Goal: Navigation & Orientation: Locate item on page

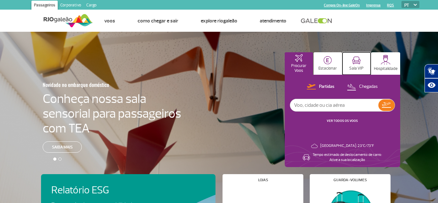
click at [362, 65] on button "Sala VIP" at bounding box center [356, 63] width 28 height 22
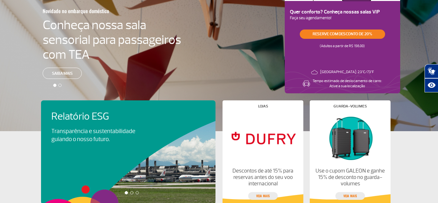
scroll to position [111, 0]
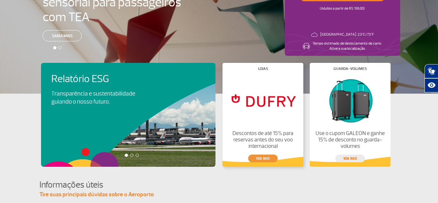
click at [269, 158] on link "veja mais" at bounding box center [262, 159] width 29 height 8
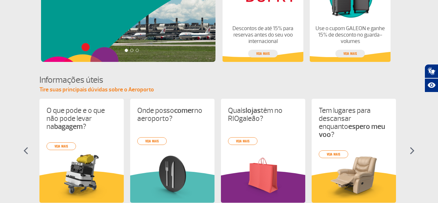
scroll to position [275, 0]
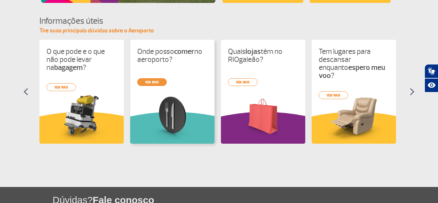
click at [152, 82] on link "veja mais" at bounding box center [151, 82] width 29 height 8
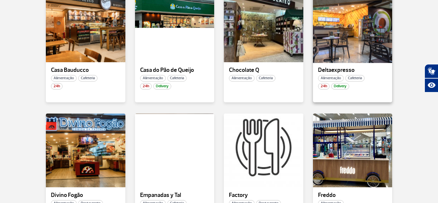
scroll to position [373, 0]
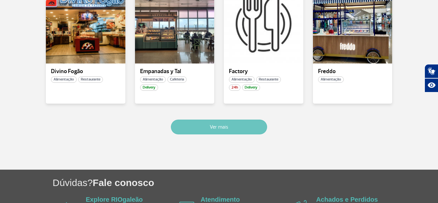
click at [213, 127] on button "Ver mais" at bounding box center [219, 127] width 96 height 15
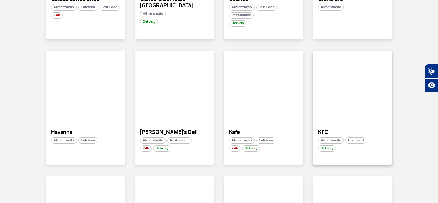
scroll to position [829, 0]
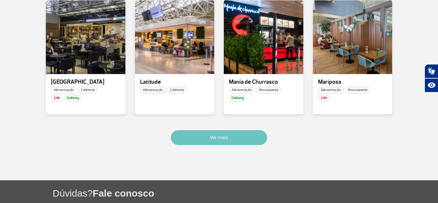
click at [230, 134] on button "Ver mais" at bounding box center [219, 137] width 96 height 15
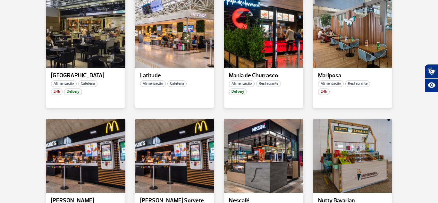
scroll to position [1204, 0]
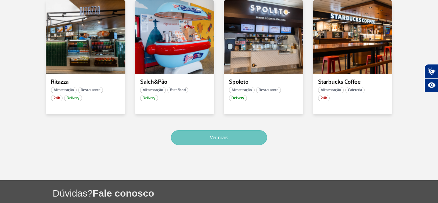
click at [234, 138] on button "Ver mais" at bounding box center [219, 137] width 96 height 15
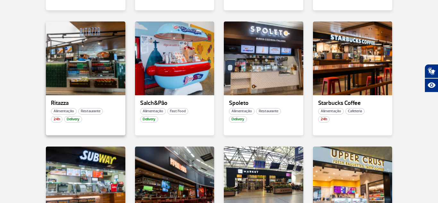
scroll to position [1180, 0]
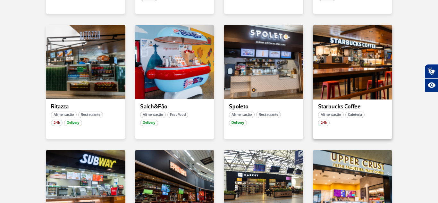
click at [340, 106] on p "Starbucks Coffee" at bounding box center [352, 107] width 69 height 6
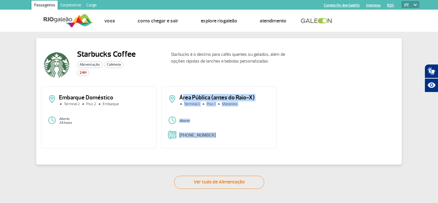
drag, startPoint x: 181, startPoint y: 99, endPoint x: 245, endPoint y: 138, distance: 74.5
click at [245, 138] on div "Área Pública (antes do Raio-X) Terminal 2 Piso 1 Mezanino Aberto [PHONE_NUMBER]" at bounding box center [218, 118] width 115 height 62
click at [251, 120] on p "Aberto" at bounding box center [224, 121] width 91 height 4
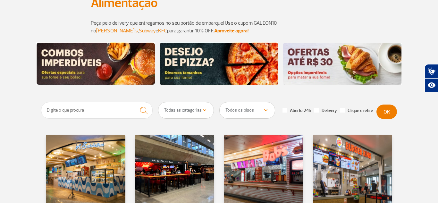
scroll to position [87, 0]
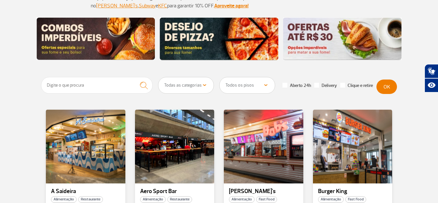
click at [197, 84] on select "Todas as categorias Cafeteria Fast Food Restaurante Souvenir Conveniência" at bounding box center [185, 85] width 55 height 16
click at [241, 88] on select "Todos os pisos Área Pública (antes do Raio-X) Desembarque Área Pública Desembar…" at bounding box center [247, 85] width 55 height 16
select select "92"
click at [220, 77] on select "Todos os pisos Área Pública (antes do Raio-X) Desembarque Área Pública Desembar…" at bounding box center [247, 85] width 55 height 16
click at [390, 88] on button "OK" at bounding box center [386, 87] width 21 height 14
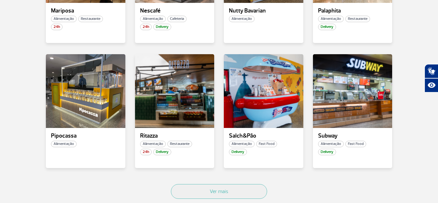
scroll to position [393, 0]
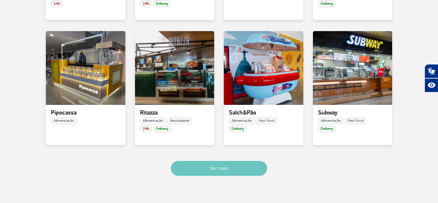
click at [229, 170] on button "Ver mais" at bounding box center [219, 168] width 96 height 15
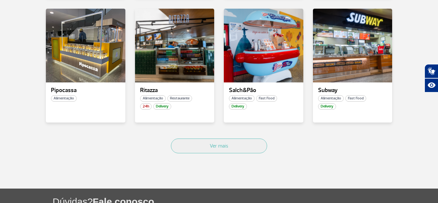
scroll to position [458, 0]
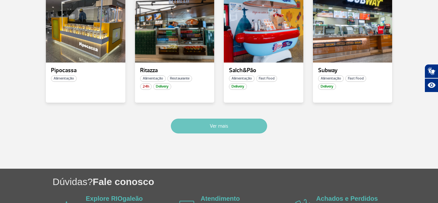
click at [226, 123] on button "Ver mais" at bounding box center [219, 126] width 96 height 15
click at [244, 128] on button "Ver mais" at bounding box center [219, 126] width 96 height 15
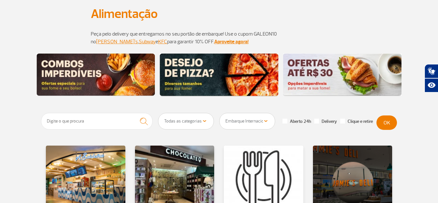
scroll to position [0, 0]
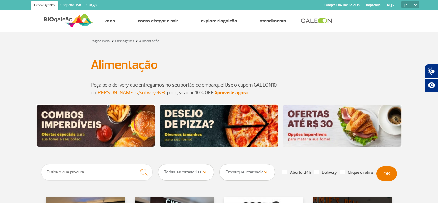
click at [365, 132] on img at bounding box center [342, 126] width 119 height 43
